Goal: Navigation & Orientation: Find specific page/section

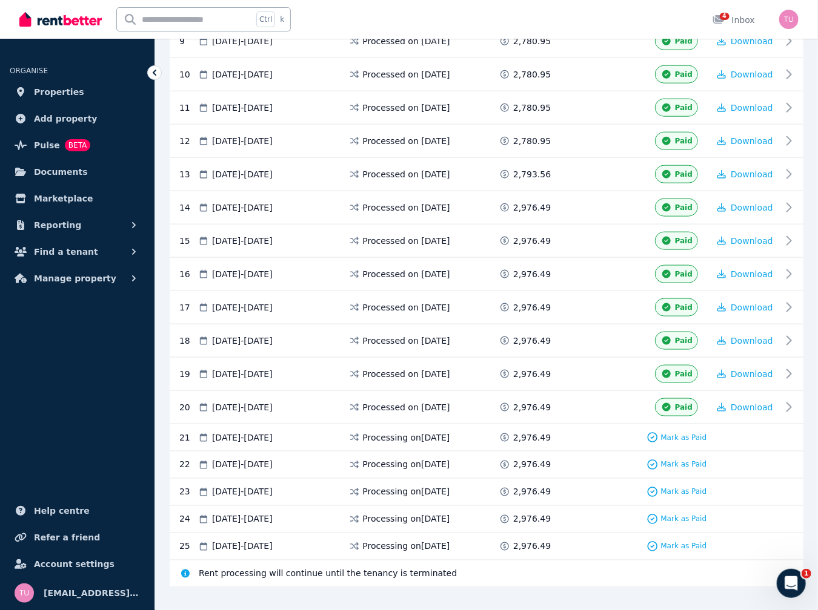
scroll to position [569, 0]
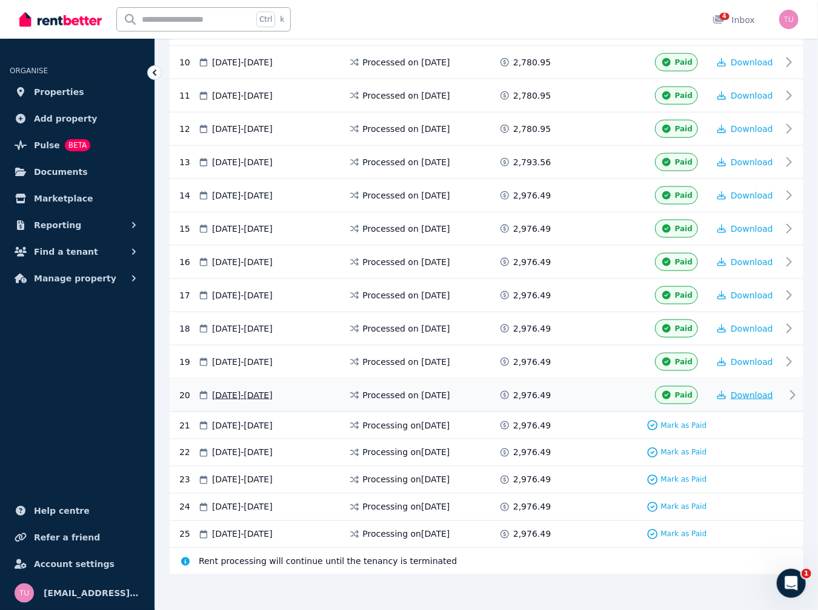
click at [749, 391] on span "Download" at bounding box center [751, 396] width 42 height 10
click at [465, 6] on div "Ctrl k 4 Inbox" at bounding box center [388, 19] width 738 height 39
click at [58, 94] on span "Properties" at bounding box center [59, 92] width 50 height 15
